Goal: Task Accomplishment & Management: Manage account settings

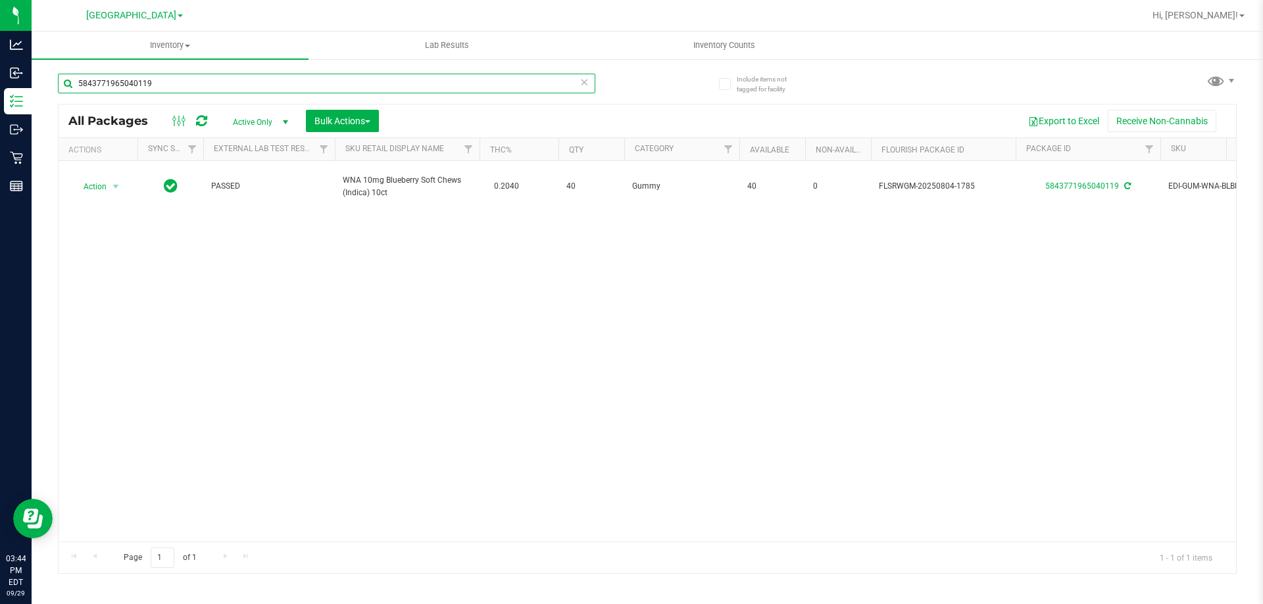
click at [303, 85] on input "5843771965040119" at bounding box center [326, 84] width 537 height 20
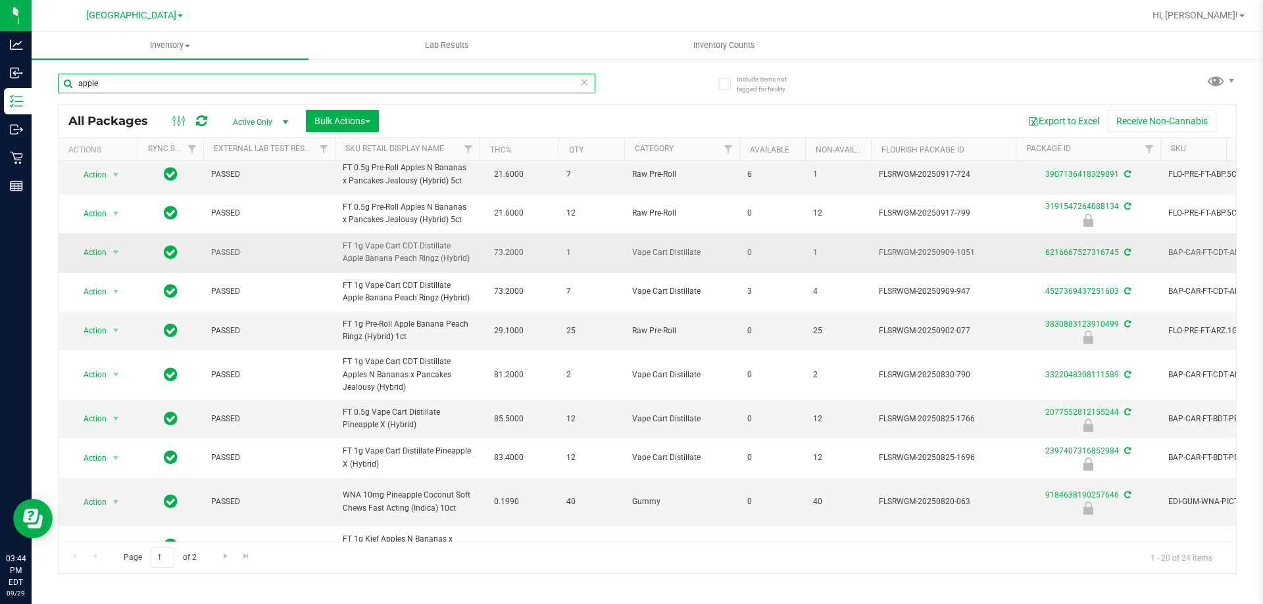
scroll to position [66, 0]
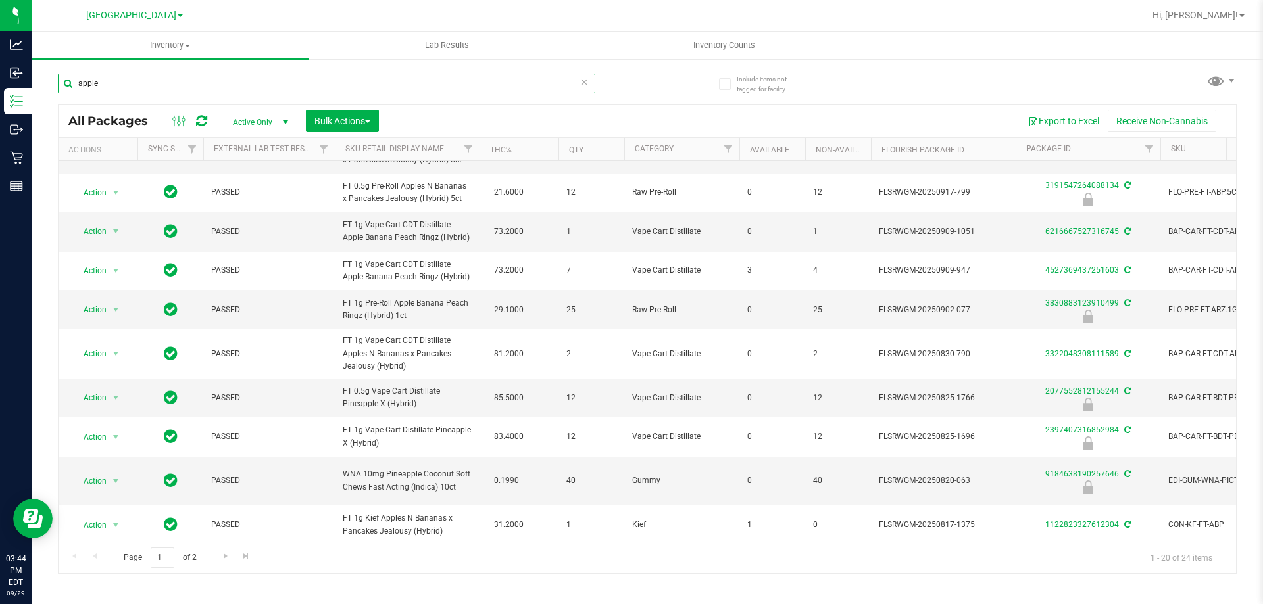
click at [203, 84] on input "apple" at bounding box center [326, 84] width 537 height 20
click at [201, 83] on input "apple" at bounding box center [326, 84] width 537 height 20
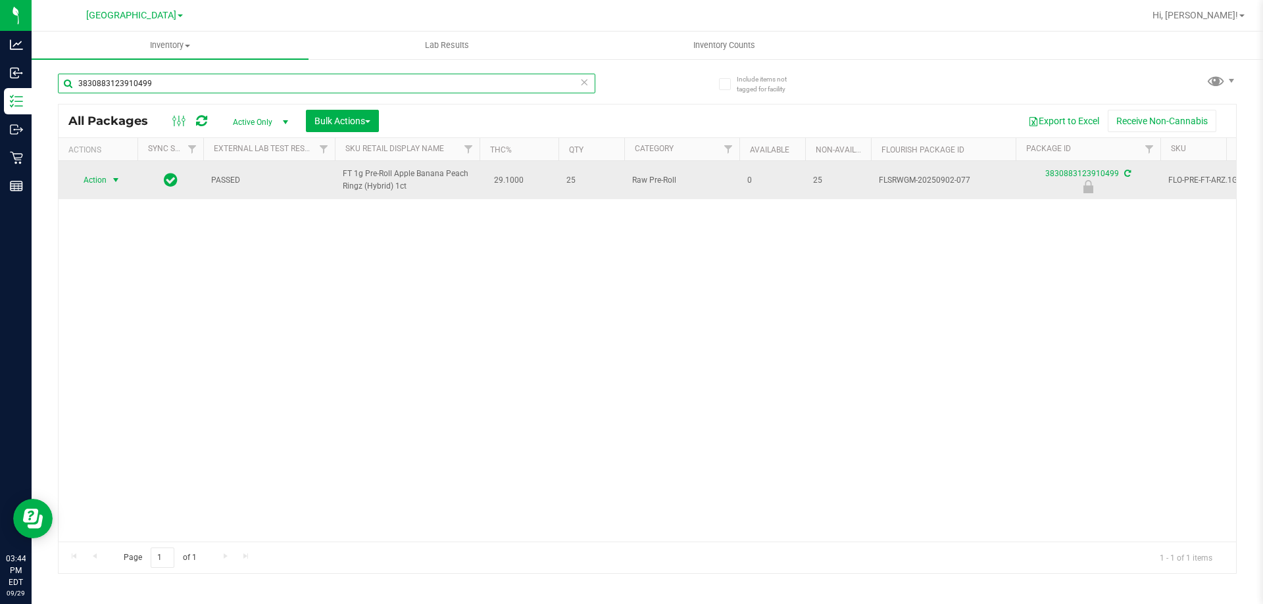
type input "3830883123910499"
click at [101, 180] on span "Action" at bounding box center [90, 180] width 36 height 18
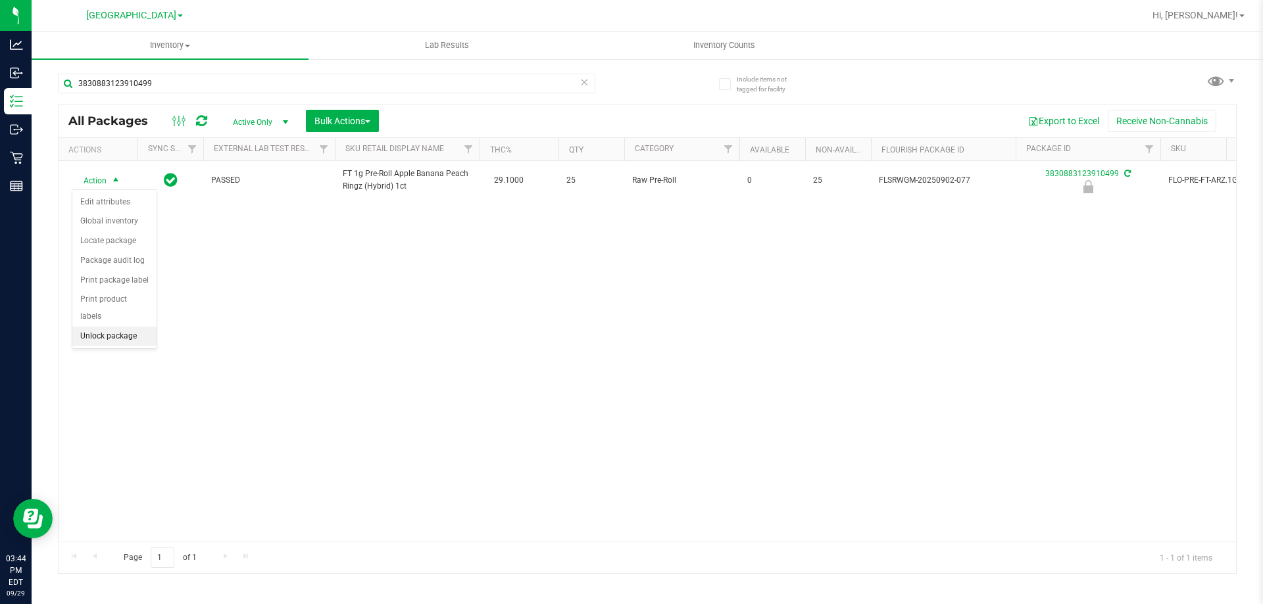
click at [136, 327] on li "Unlock package" at bounding box center [114, 337] width 84 height 20
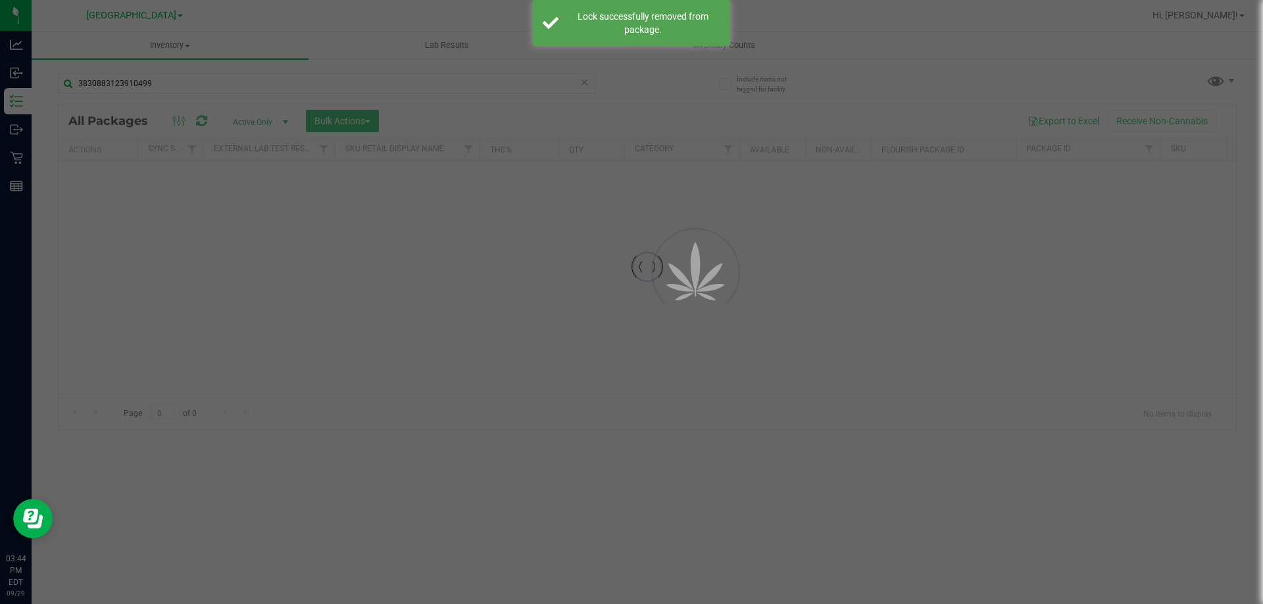
click at [160, 86] on div at bounding box center [631, 302] width 1263 height 604
click at [160, 86] on input "3830883123910499" at bounding box center [326, 84] width 537 height 20
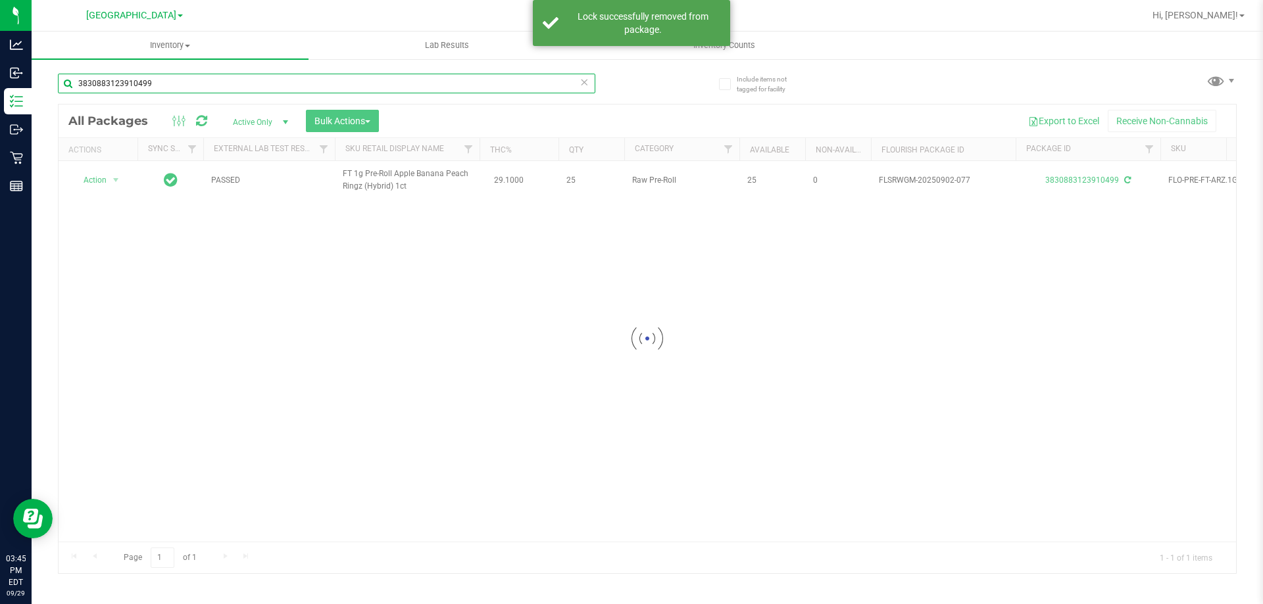
click at [160, 86] on input "3830883123910499" at bounding box center [326, 84] width 537 height 20
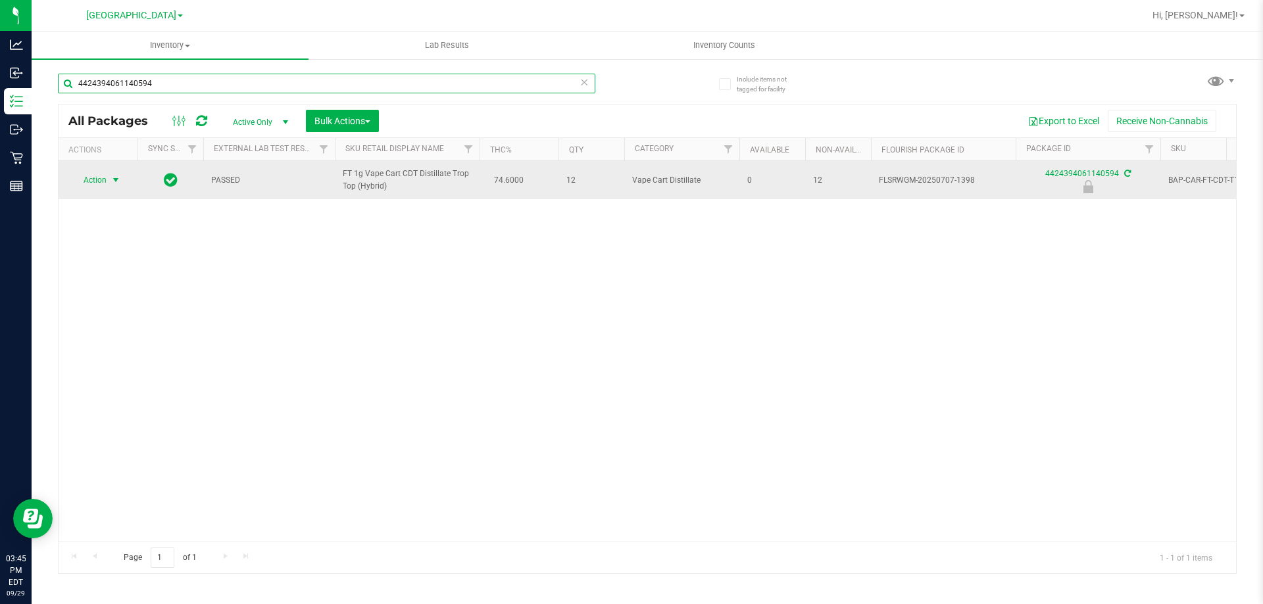
type input "4424394061140594"
click at [95, 180] on span "Action" at bounding box center [90, 180] width 36 height 18
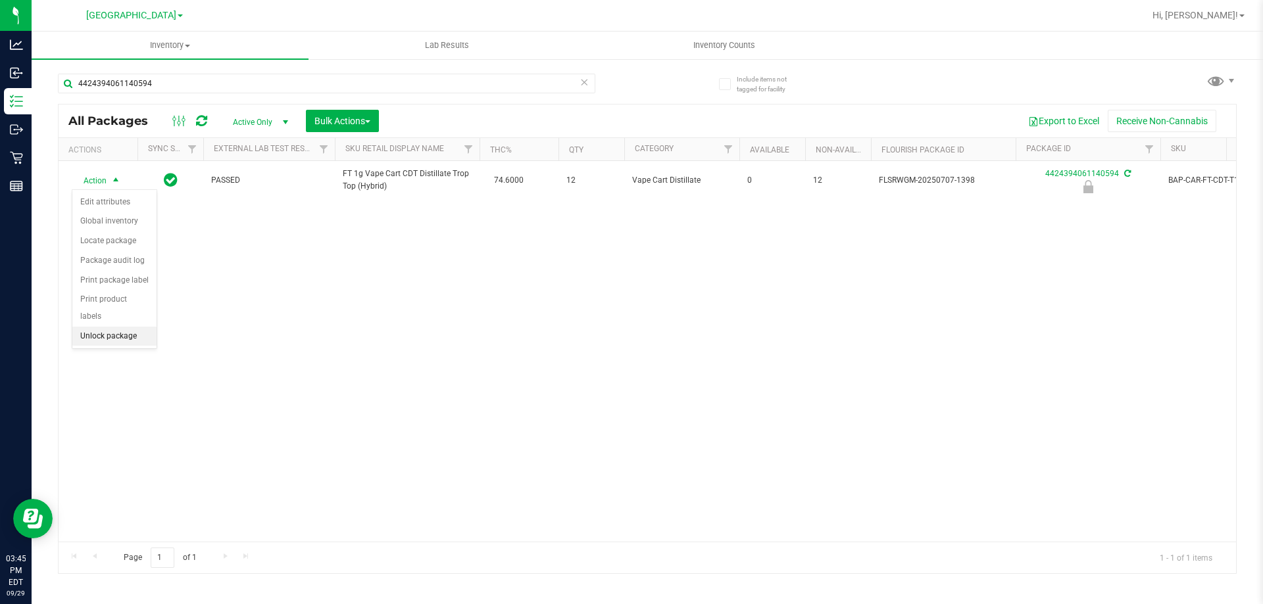
click at [120, 327] on li "Unlock package" at bounding box center [114, 337] width 84 height 20
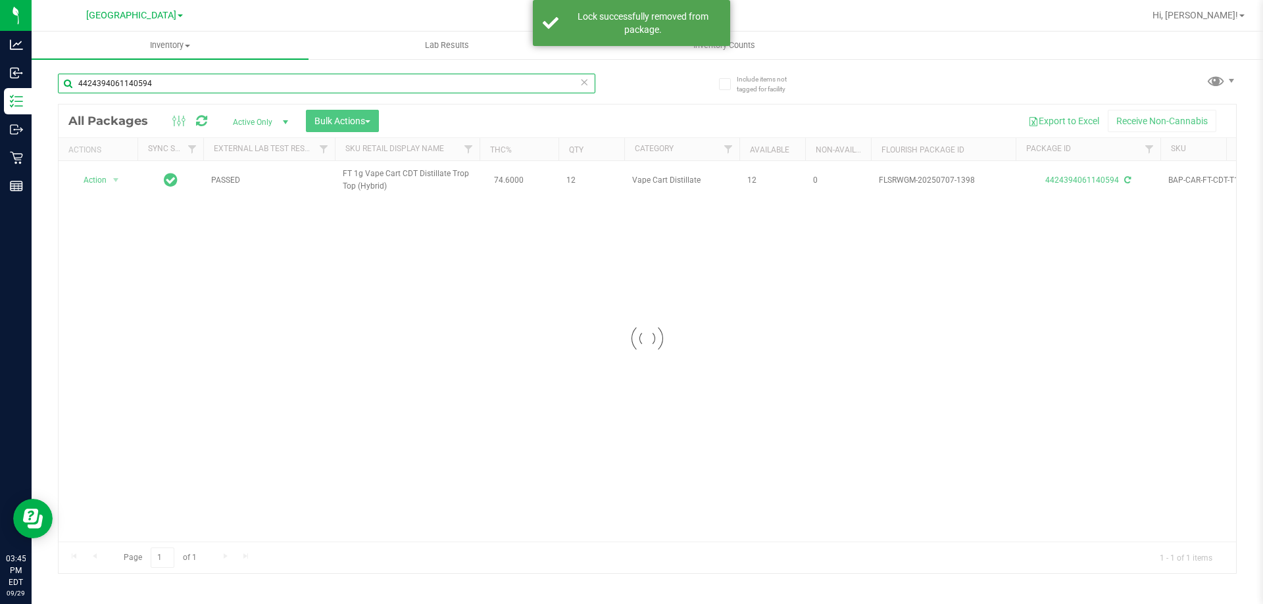
click at [190, 88] on input "4424394061140594" at bounding box center [326, 84] width 537 height 20
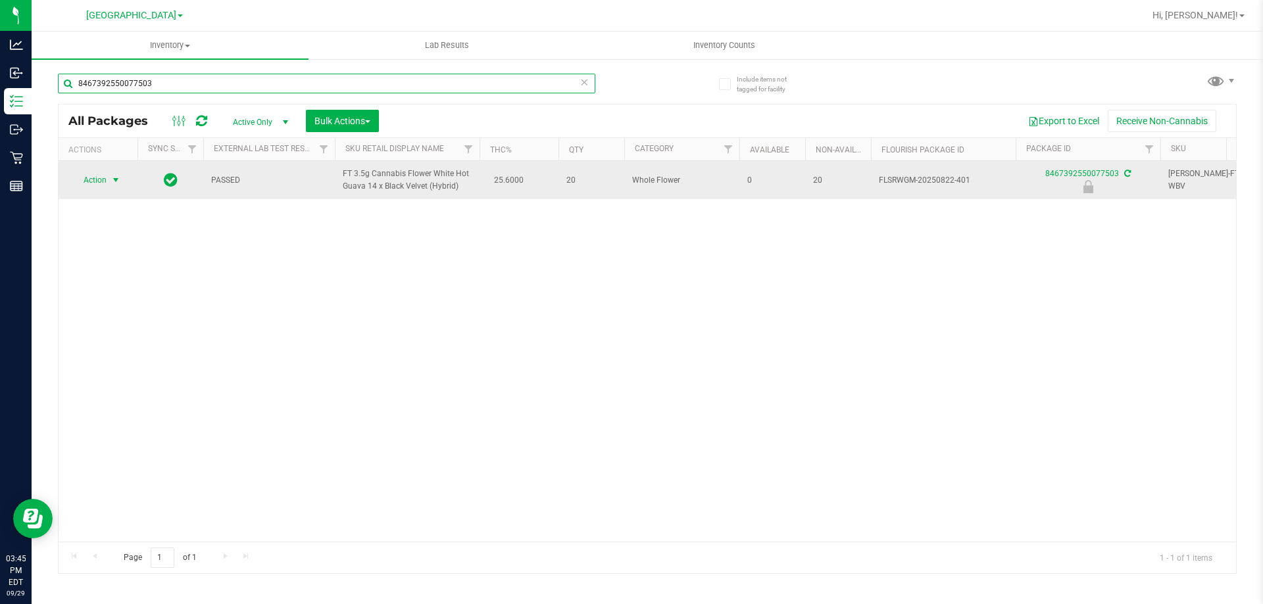
type input "8467392550077503"
click at [98, 178] on span "Action" at bounding box center [90, 180] width 36 height 18
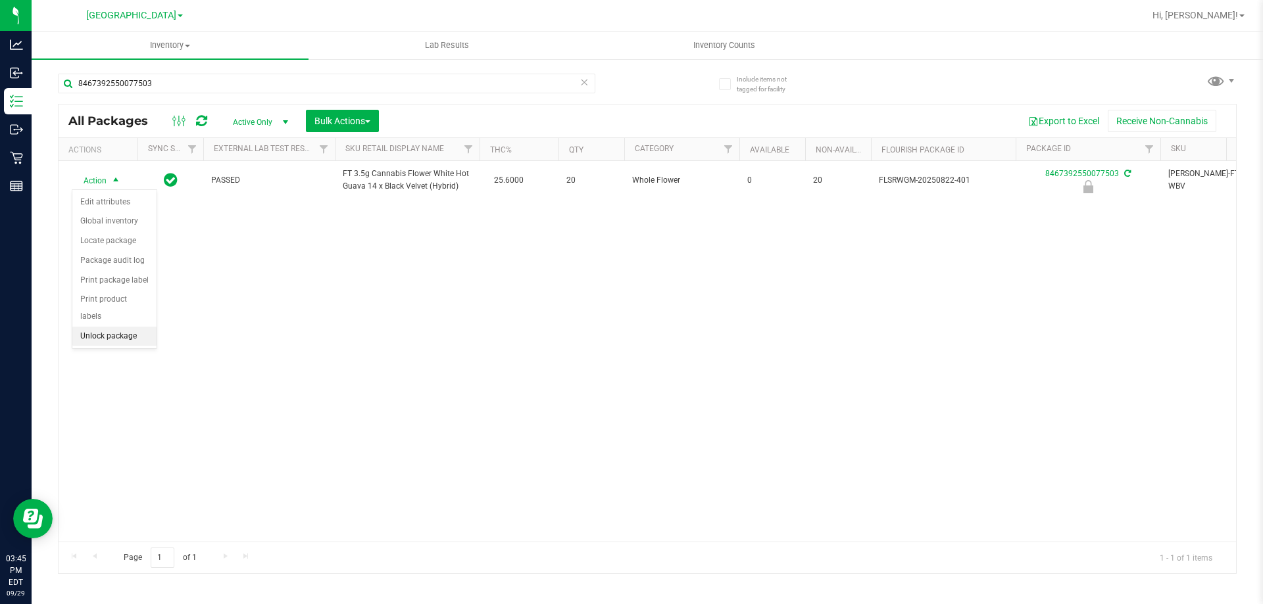
click at [128, 327] on li "Unlock package" at bounding box center [114, 337] width 84 height 20
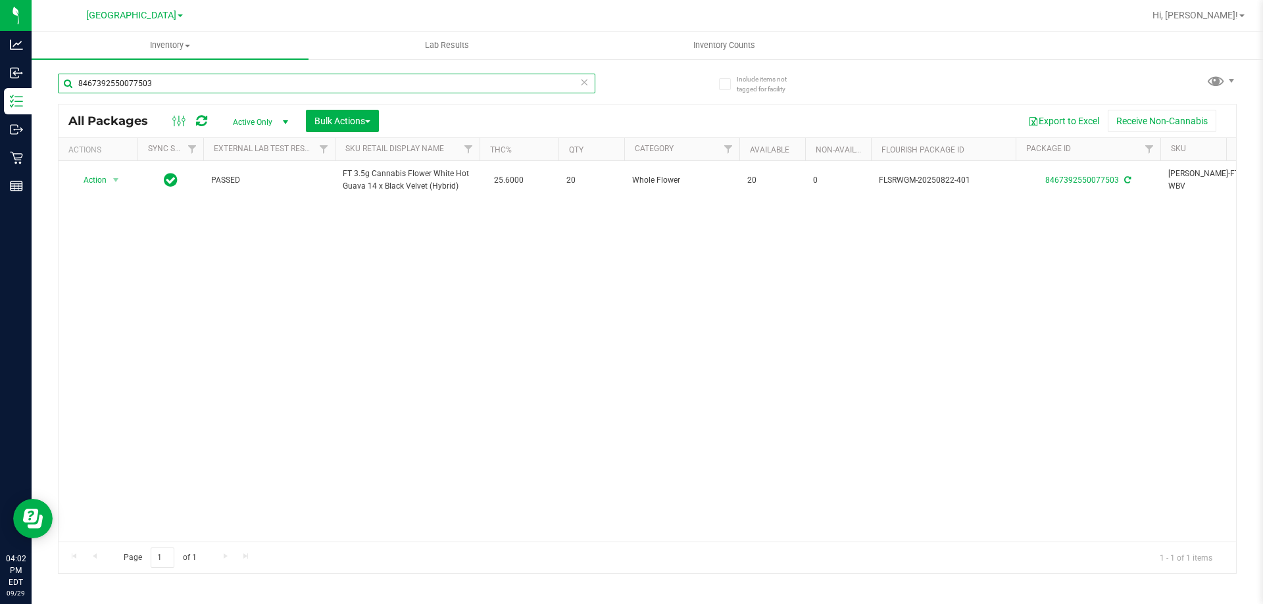
click at [226, 87] on input "8467392550077503" at bounding box center [326, 84] width 537 height 20
click at [216, 89] on input "8467392550077503" at bounding box center [326, 84] width 537 height 20
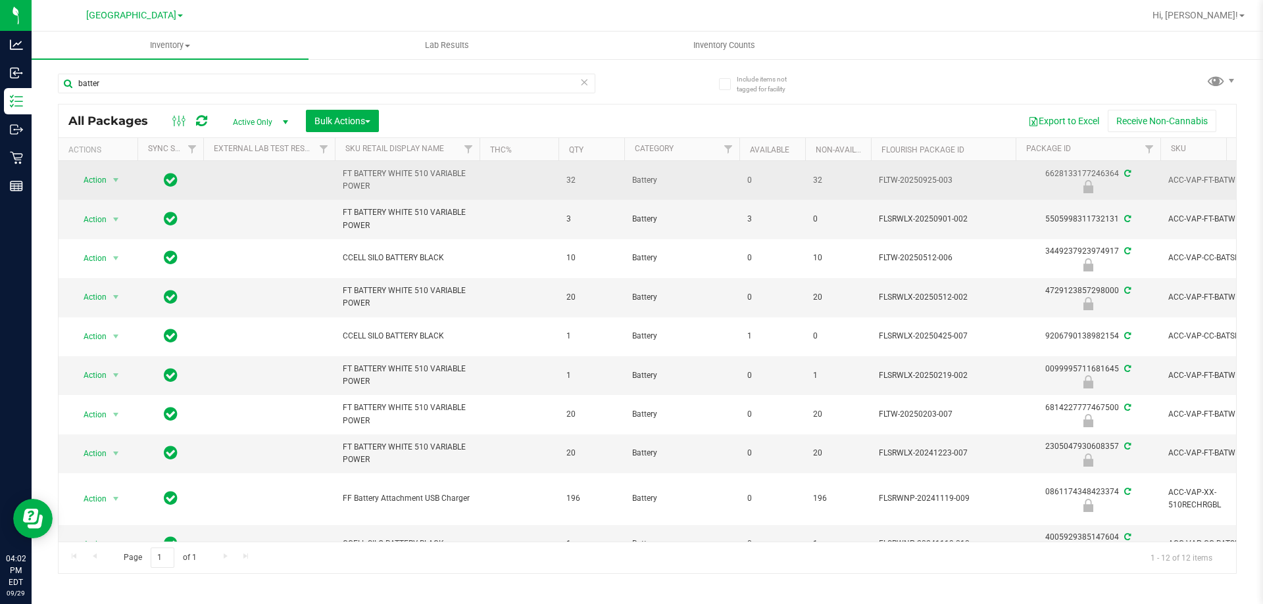
drag, startPoint x: 308, startPoint y: 178, endPoint x: 389, endPoint y: 188, distance: 82.2
click at [389, 188] on tr "Action Action Edit attributes Global inventory Locate package Package audit log…" at bounding box center [1274, 180] width 2430 height 39
copy tr "FT BATTERY WHITE 510 VARIABLE POWER"
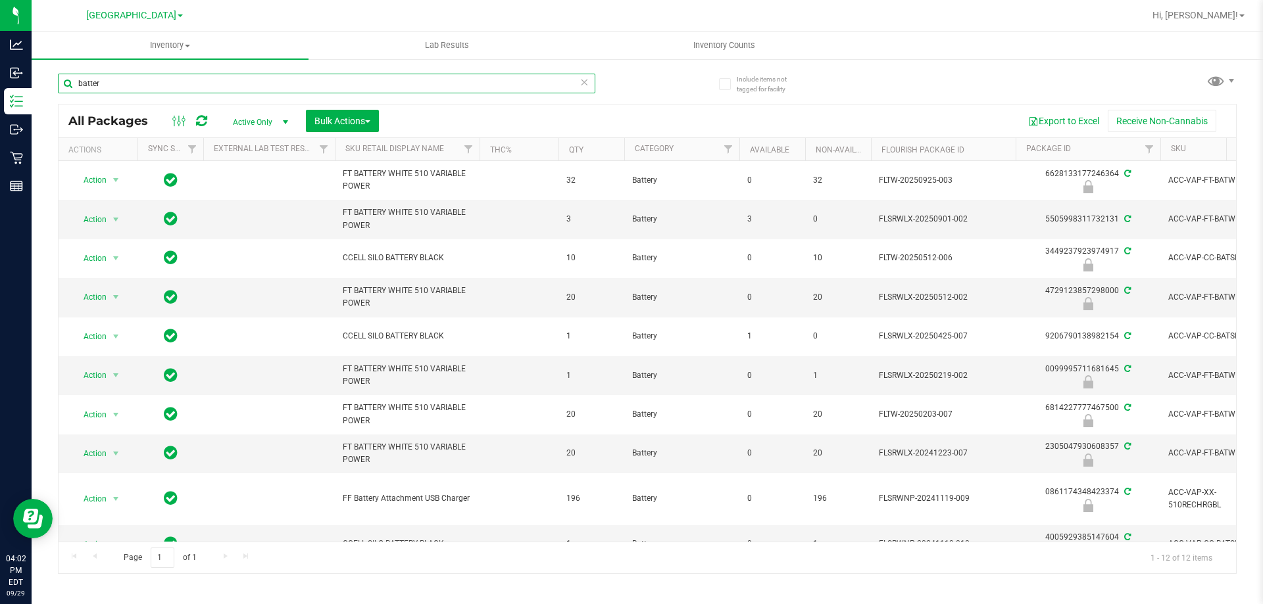
click at [138, 79] on input "batter" at bounding box center [326, 84] width 537 height 20
paste input "FT BATTERY WHITE 510 VARIABLE POWER"
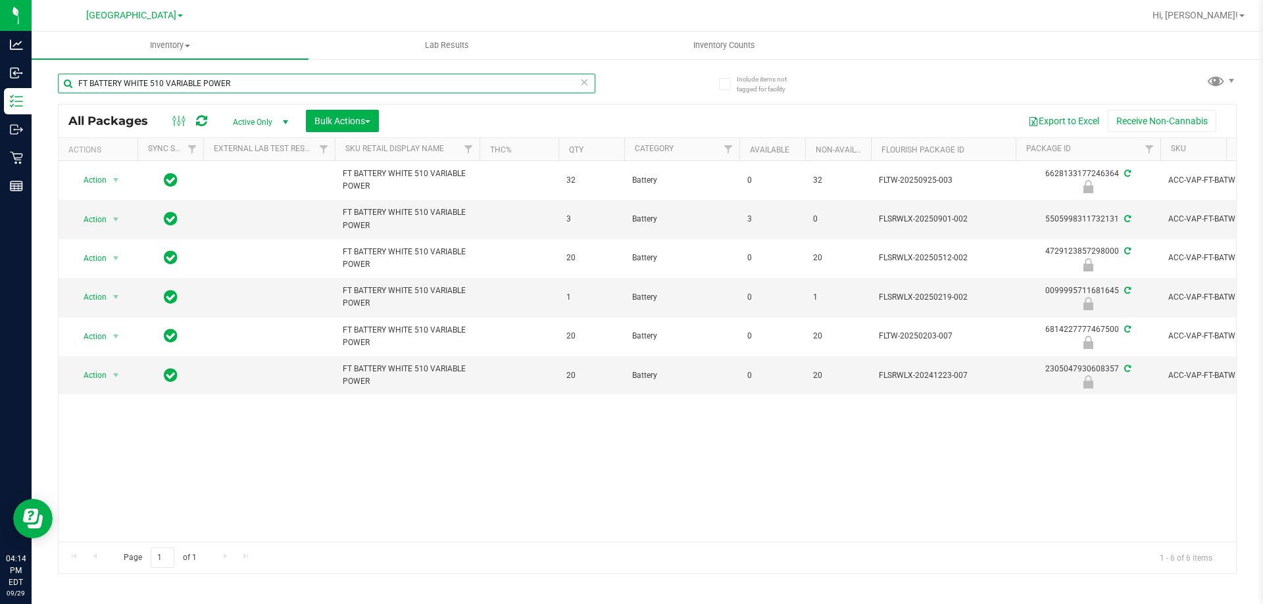
click at [374, 87] on input "FT BATTERY WHITE 510 VARIABLE POWER" at bounding box center [326, 84] width 537 height 20
click at [374, 85] on input "FT BATTERY WHITE 510 VARIABLE POWER" at bounding box center [326, 84] width 537 height 20
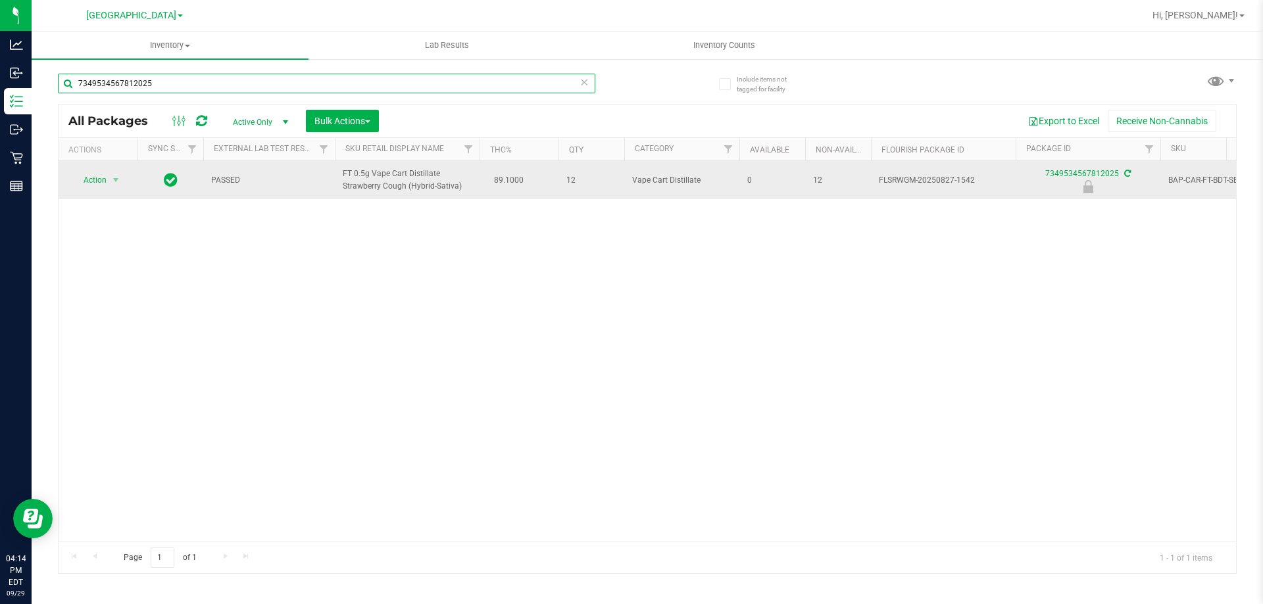
type input "7349534567812025"
click at [94, 181] on span "Action" at bounding box center [90, 180] width 36 height 18
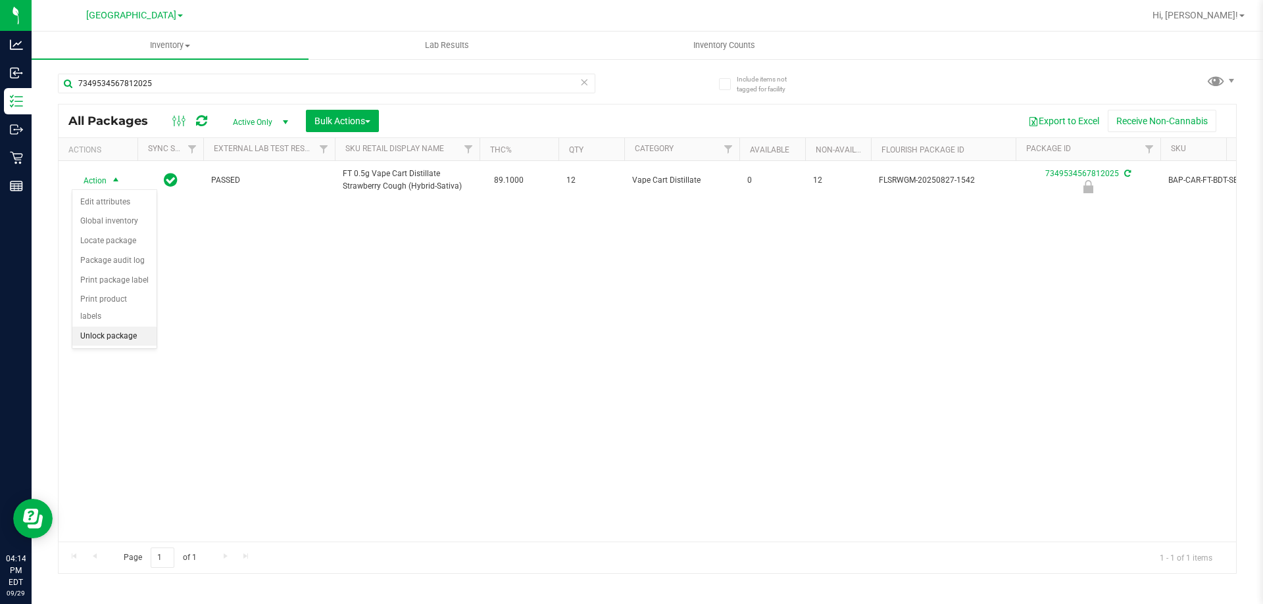
click at [134, 327] on li "Unlock package" at bounding box center [114, 337] width 84 height 20
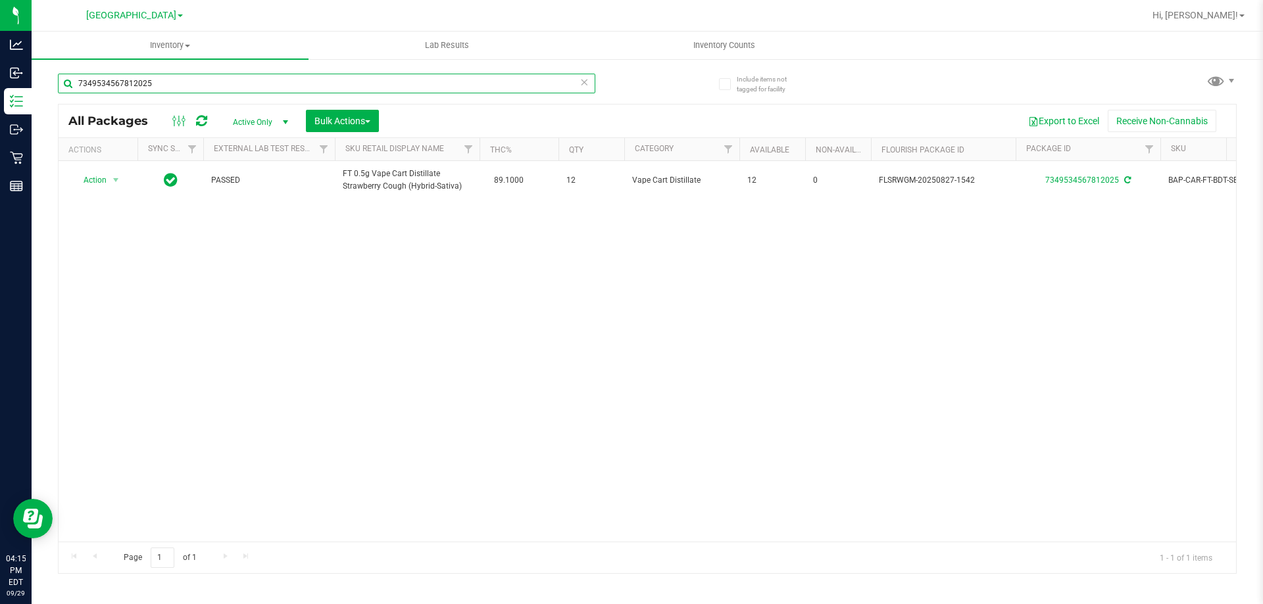
click at [338, 89] on input "7349534567812025" at bounding box center [326, 84] width 537 height 20
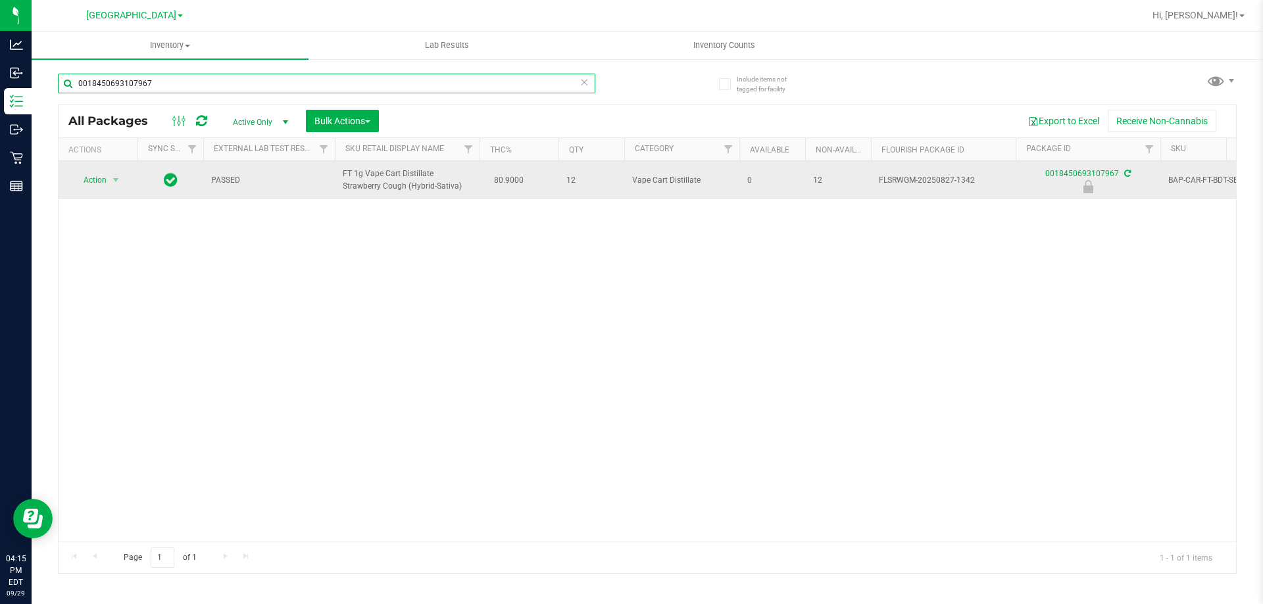
type input "0018450693107967"
click at [99, 176] on span "Action" at bounding box center [90, 180] width 36 height 18
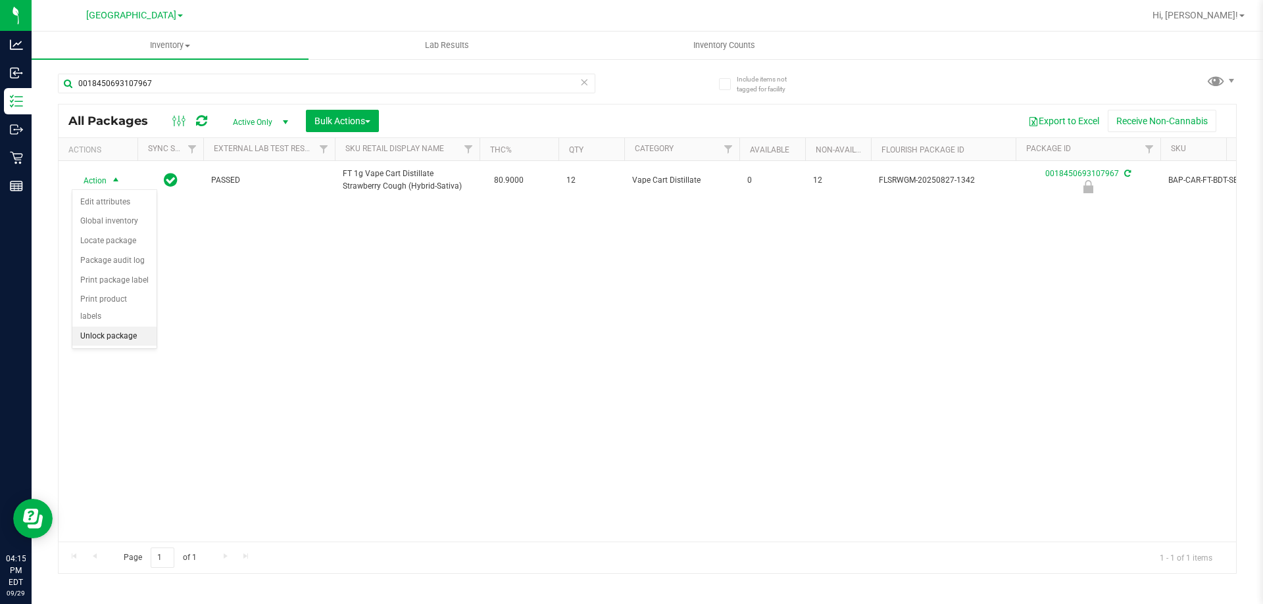
click at [126, 327] on li "Unlock package" at bounding box center [114, 337] width 84 height 20
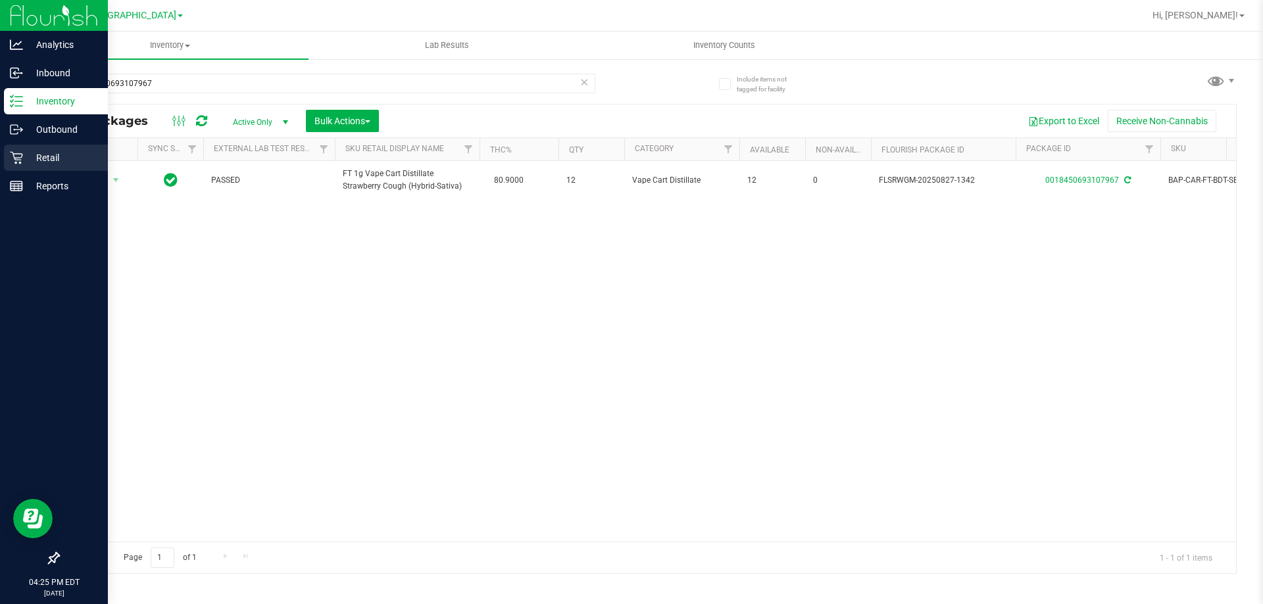
click at [10, 168] on div "Retail" at bounding box center [56, 158] width 104 height 26
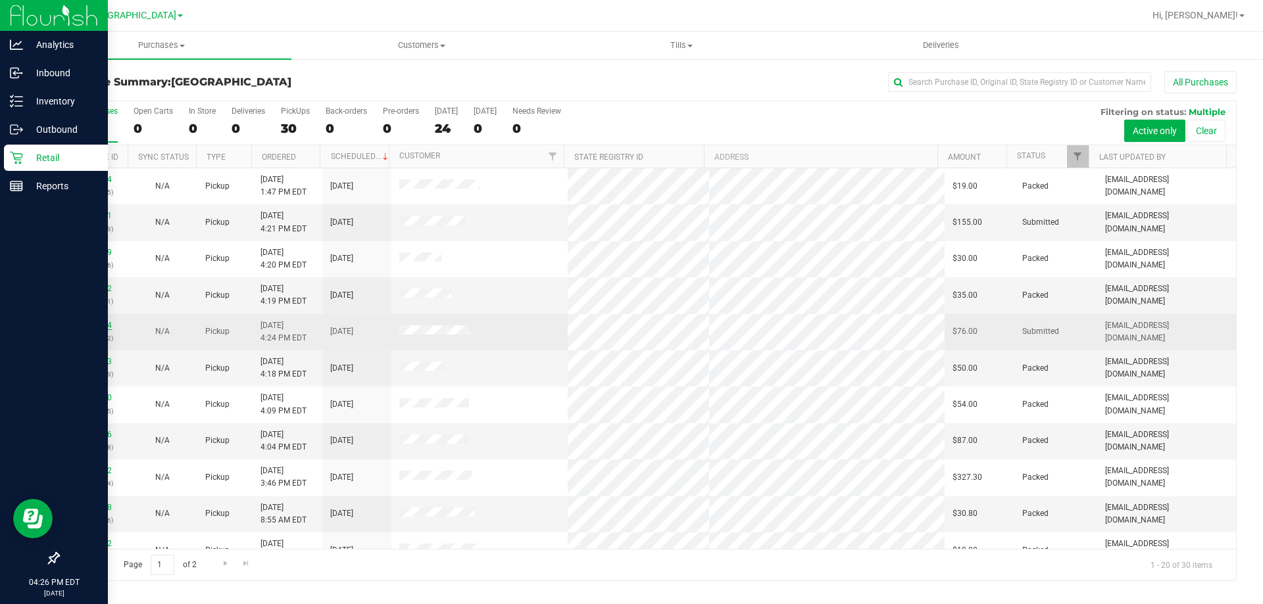
click at [88, 327] on link "12026254" at bounding box center [93, 325] width 37 height 9
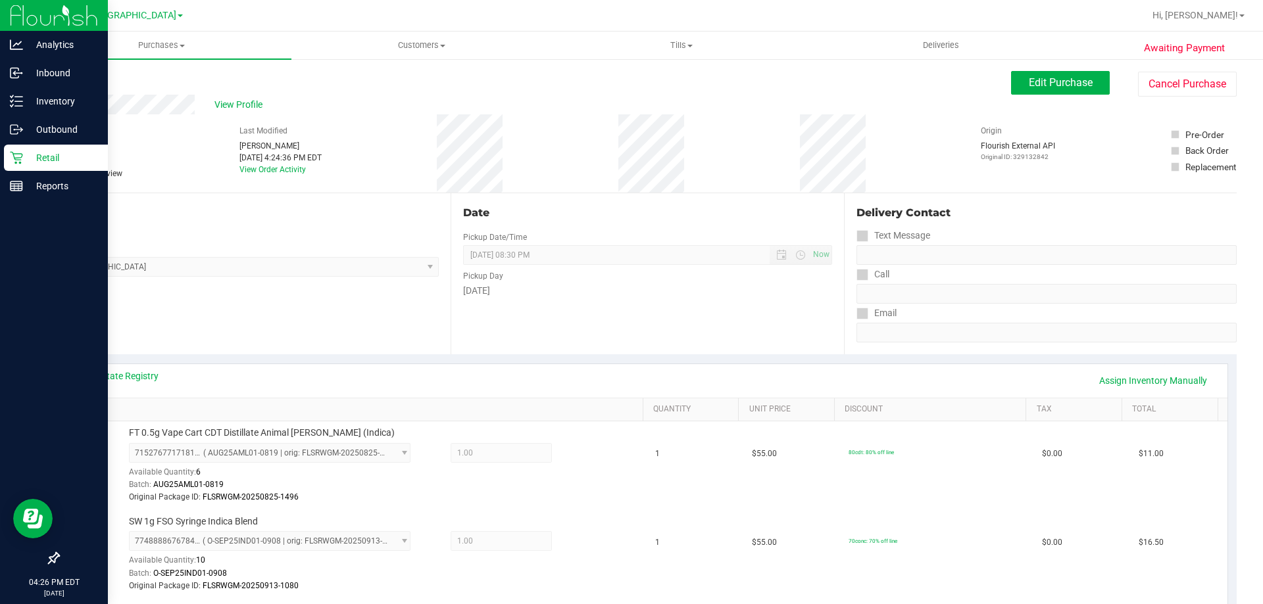
click at [21, 160] on icon at bounding box center [16, 157] width 13 height 13
